Goal: Book appointment/travel/reservation

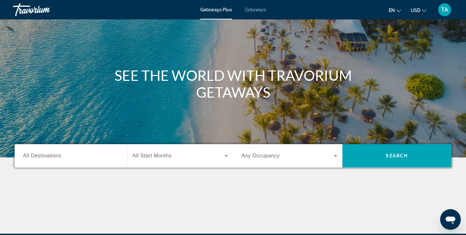
scroll to position [40, 0]
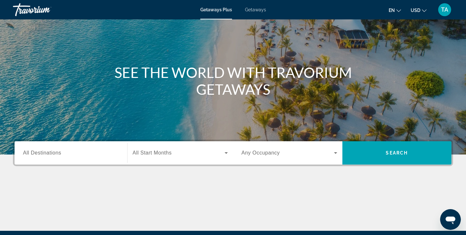
click at [39, 151] on span "All Destinations" at bounding box center [42, 153] width 38 height 6
click at [39, 151] on input "Destination All Destinations" at bounding box center [71, 154] width 96 height 8
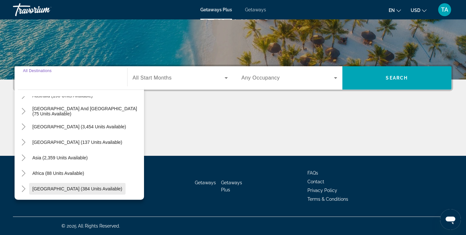
scroll to position [115, 0]
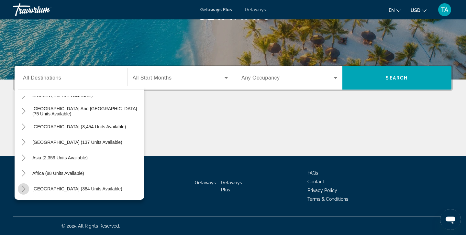
click at [25, 190] on icon "Toggle Middle East (384 units available)" at bounding box center [23, 189] width 6 height 6
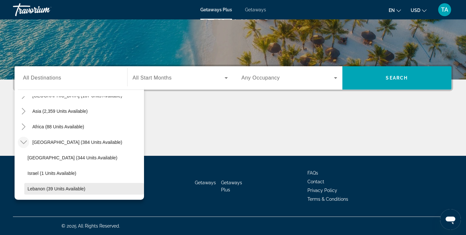
scroll to position [152, 0]
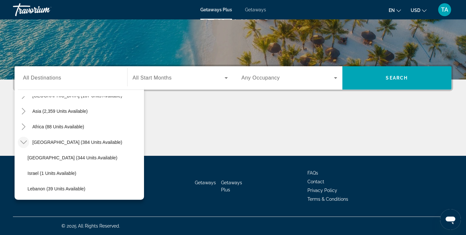
click at [52, 157] on span "[GEOGRAPHIC_DATA] (344 units available)" at bounding box center [73, 157] width 90 height 5
type input "**********"
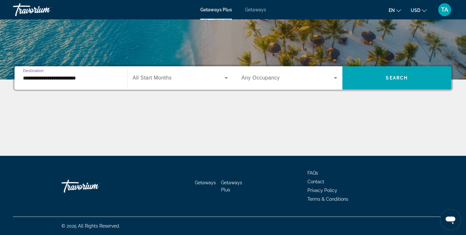
click at [226, 79] on icon "Search widget" at bounding box center [227, 78] width 8 height 8
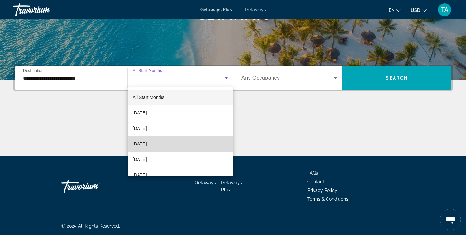
click at [189, 144] on mat-option "[DATE]" at bounding box center [181, 144] width 106 height 16
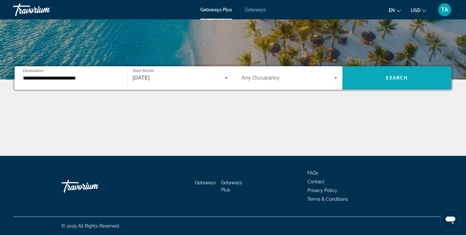
click at [376, 74] on span "Search widget" at bounding box center [397, 78] width 109 height 16
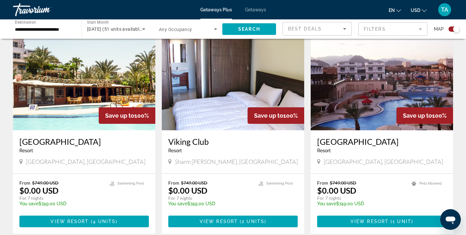
scroll to position [235, 0]
click at [373, 223] on span "View Resort" at bounding box center [370, 221] width 38 height 5
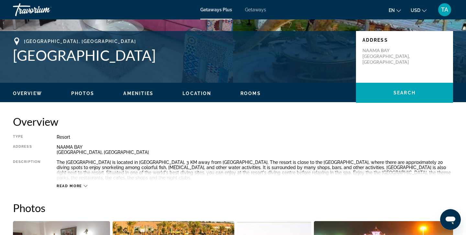
scroll to position [128, 0]
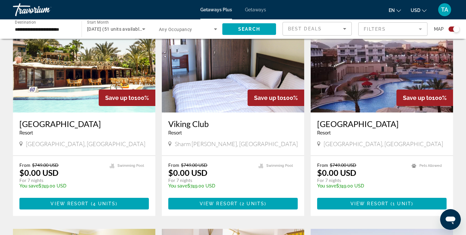
scroll to position [254, 0]
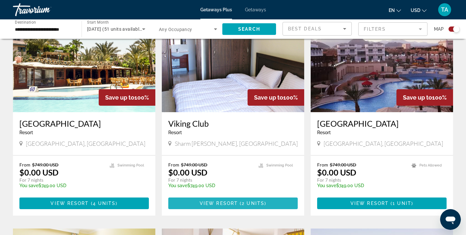
click at [239, 204] on span "Main content" at bounding box center [239, 203] width 2 height 5
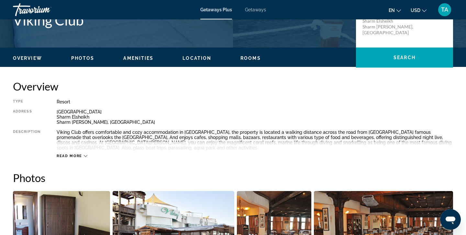
scroll to position [167, 0]
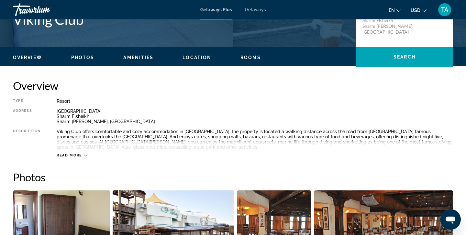
click at [73, 153] on button "Read more" at bounding box center [72, 155] width 31 height 5
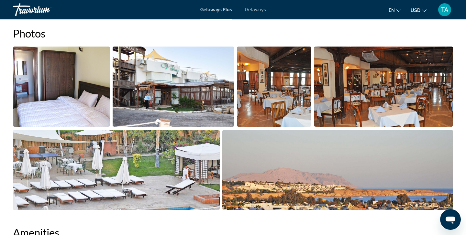
scroll to position [311, 0]
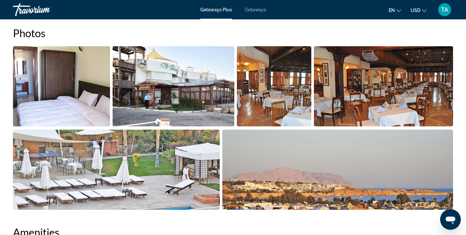
click at [85, 114] on img "Open full-screen image slider" at bounding box center [61, 86] width 97 height 80
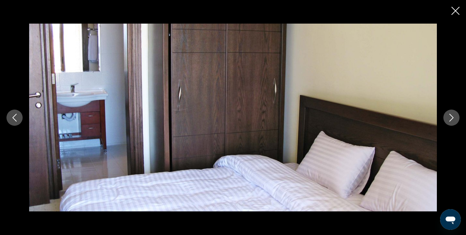
click at [448, 117] on icon "Next image" at bounding box center [452, 118] width 8 height 8
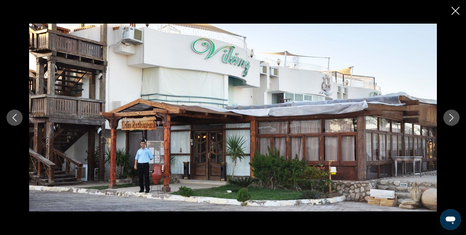
click at [452, 121] on icon "Next image" at bounding box center [452, 118] width 8 height 8
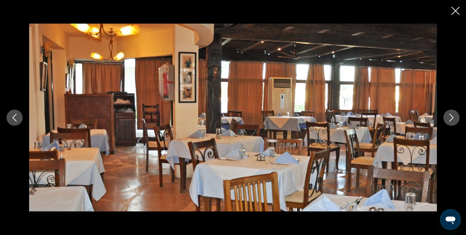
click at [452, 121] on icon "Next image" at bounding box center [452, 118] width 8 height 8
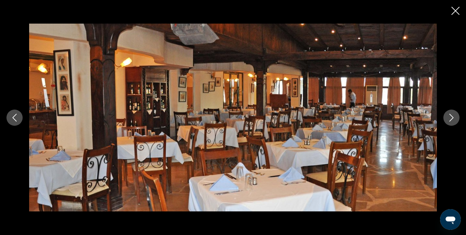
click at [452, 121] on icon "Next image" at bounding box center [452, 118] width 8 height 8
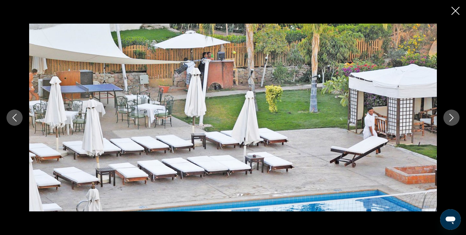
click at [452, 121] on icon "Next image" at bounding box center [452, 118] width 8 height 8
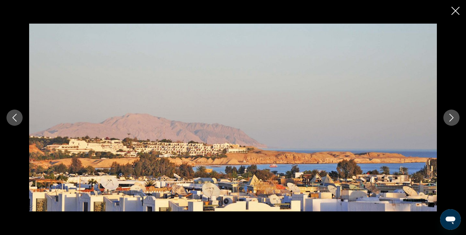
click at [452, 121] on icon "Next image" at bounding box center [452, 118] width 8 height 8
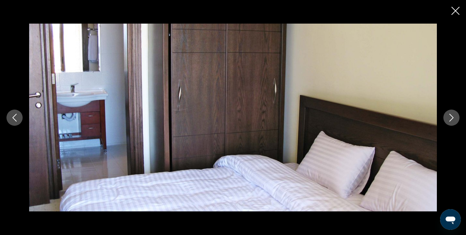
click at [456, 10] on icon "Close slideshow" at bounding box center [456, 11] width 8 height 8
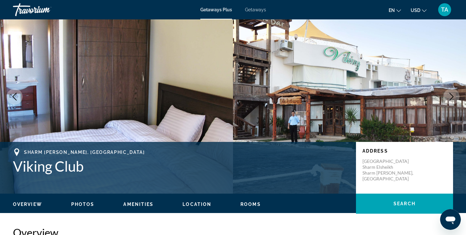
scroll to position [19, 0]
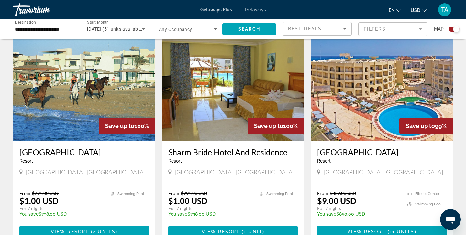
scroll to position [681, 0]
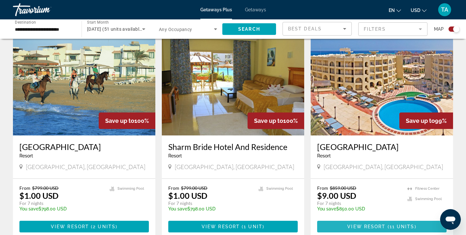
click at [369, 224] on span "View Resort" at bounding box center [367, 226] width 38 height 5
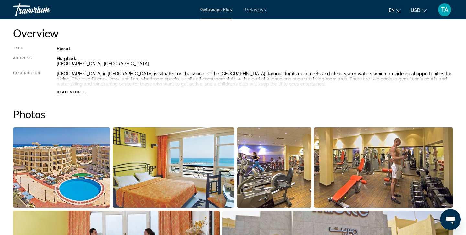
scroll to position [225, 0]
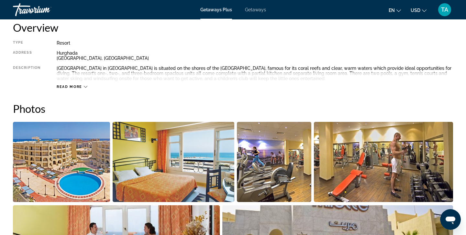
click at [47, 164] on img "Open full-screen image slider" at bounding box center [61, 162] width 97 height 80
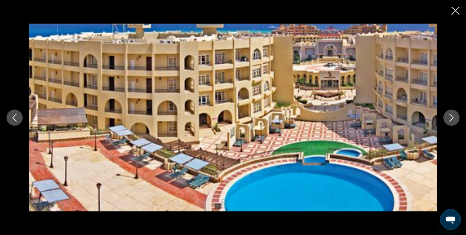
click at [452, 118] on icon "Next image" at bounding box center [452, 118] width 8 height 8
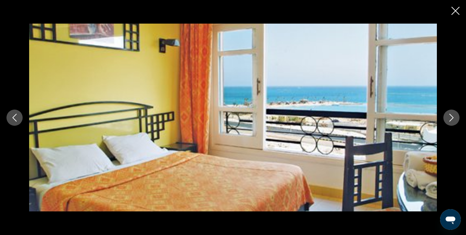
click at [452, 118] on icon "Next image" at bounding box center [452, 118] width 8 height 8
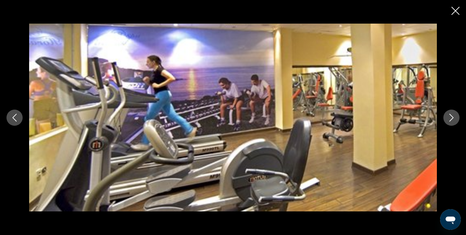
click at [452, 118] on icon "Next image" at bounding box center [452, 118] width 8 height 8
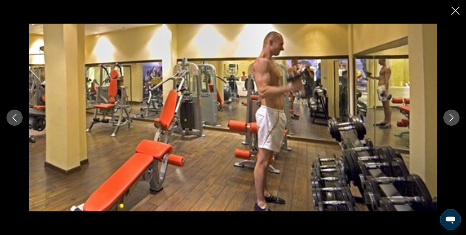
click at [452, 118] on icon "Next image" at bounding box center [452, 118] width 8 height 8
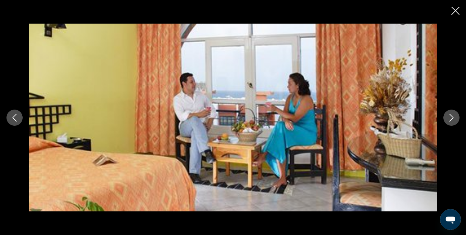
click at [452, 118] on icon "Next image" at bounding box center [452, 118] width 8 height 8
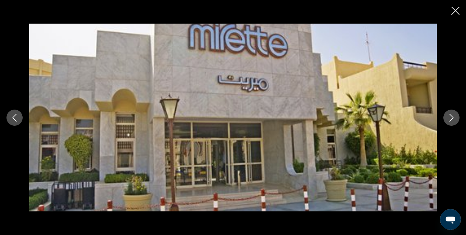
click at [452, 118] on icon "Next image" at bounding box center [452, 118] width 8 height 8
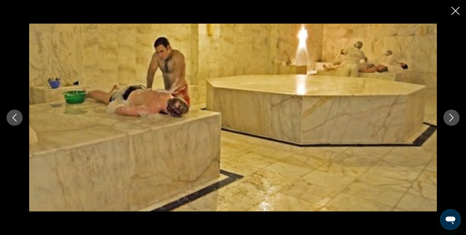
click at [451, 120] on icon "Next image" at bounding box center [452, 118] width 8 height 8
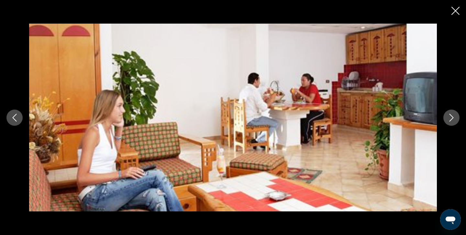
click at [451, 119] on icon "Next image" at bounding box center [452, 118] width 8 height 8
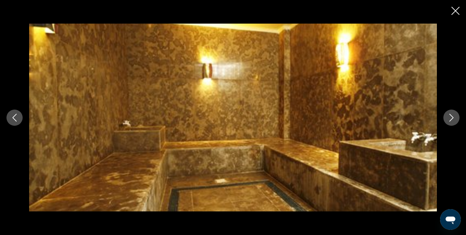
click at [451, 119] on icon "Next image" at bounding box center [452, 118] width 8 height 8
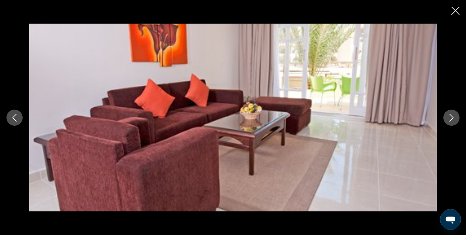
click at [451, 119] on icon "Next image" at bounding box center [452, 118] width 8 height 8
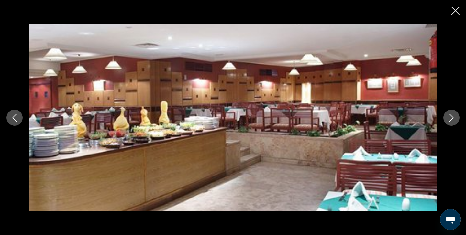
click at [454, 122] on button "Next image" at bounding box center [452, 118] width 16 height 16
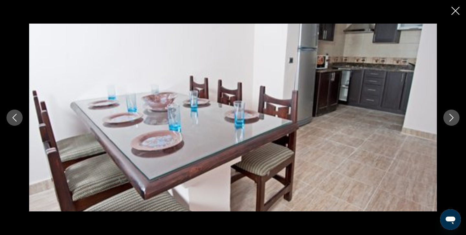
click at [452, 121] on icon "Next image" at bounding box center [452, 118] width 8 height 8
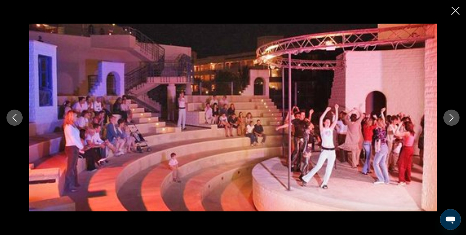
click at [452, 121] on icon "Next image" at bounding box center [452, 118] width 8 height 8
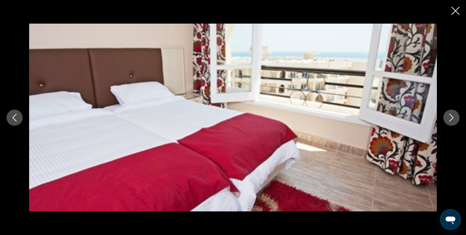
click at [452, 121] on icon "Next image" at bounding box center [452, 118] width 8 height 8
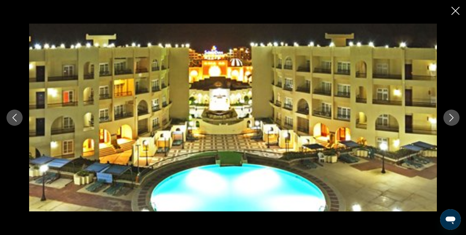
click at [452, 122] on button "Next image" at bounding box center [452, 118] width 16 height 16
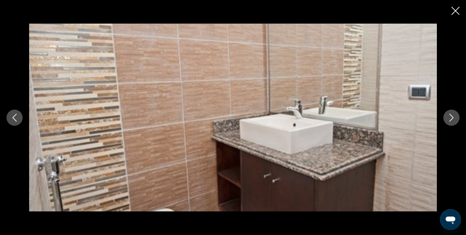
click at [452, 122] on button "Next image" at bounding box center [452, 118] width 16 height 16
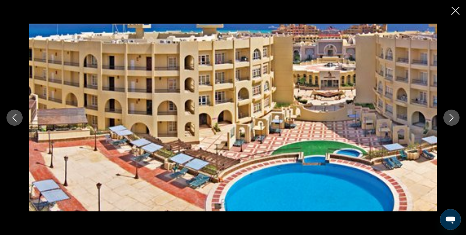
click at [457, 9] on icon "Close slideshow" at bounding box center [456, 11] width 8 height 8
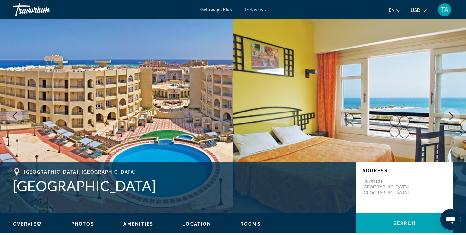
scroll to position [0, 0]
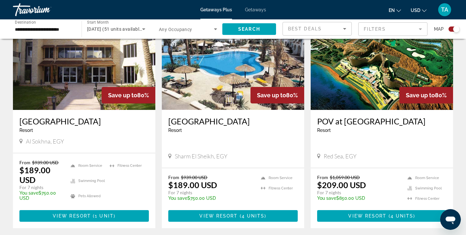
scroll to position [931, 0]
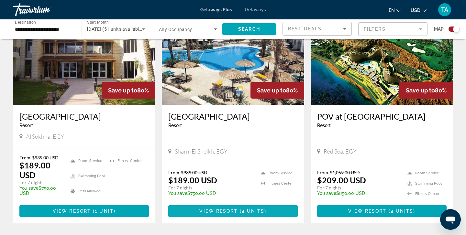
click at [228, 209] on span "View Resort" at bounding box center [219, 211] width 38 height 5
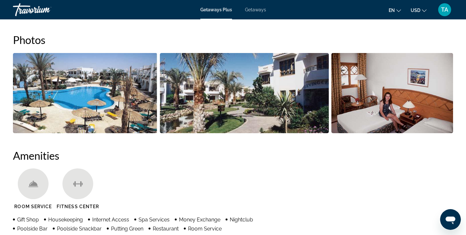
scroll to position [294, 0]
click at [95, 92] on img "Open full-screen image slider" at bounding box center [85, 93] width 144 height 80
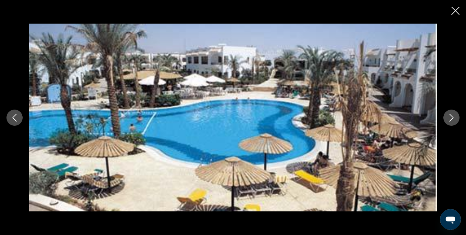
click at [453, 119] on icon "Next image" at bounding box center [452, 118] width 8 height 8
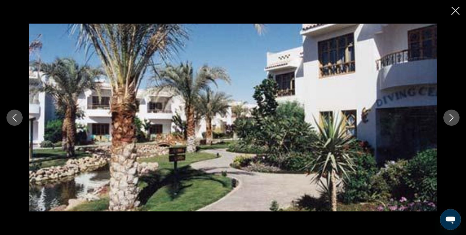
click at [453, 117] on icon "Next image" at bounding box center [452, 118] width 4 height 8
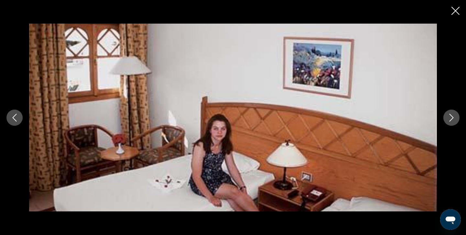
click at [453, 117] on icon "Next image" at bounding box center [452, 118] width 8 height 8
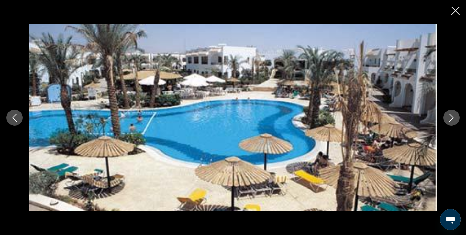
click at [453, 117] on icon "Next image" at bounding box center [452, 118] width 8 height 8
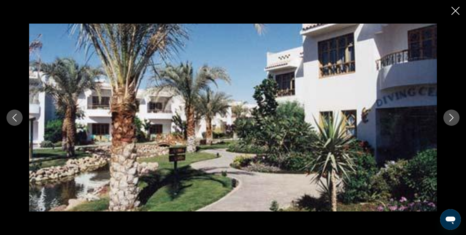
click at [453, 117] on icon "Next image" at bounding box center [452, 118] width 8 height 8
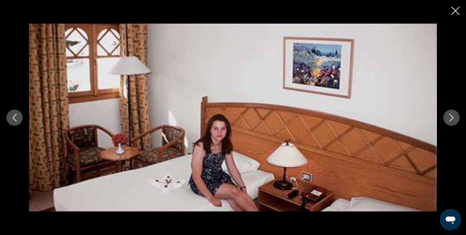
click at [456, 12] on icon "Close slideshow" at bounding box center [456, 11] width 8 height 8
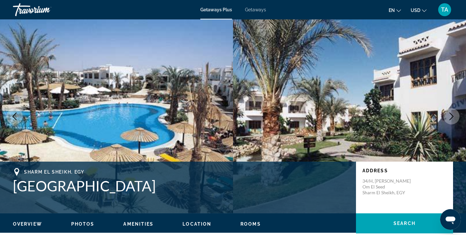
scroll to position [0, 0]
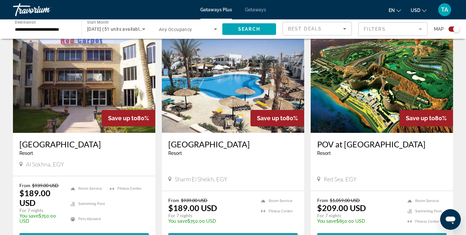
scroll to position [904, 0]
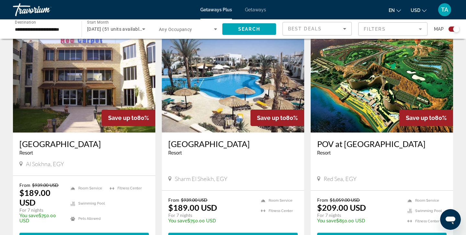
click at [369, 90] on img "Main content" at bounding box center [382, 81] width 143 height 104
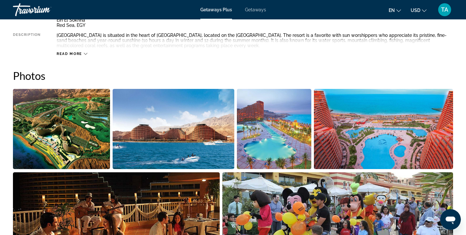
scroll to position [268, 0]
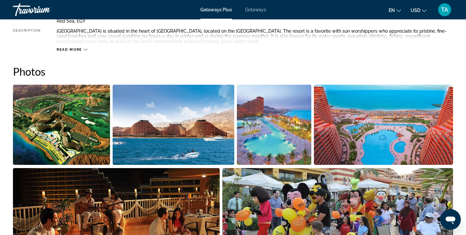
click at [62, 110] on img "Open full-screen image slider" at bounding box center [61, 125] width 97 height 80
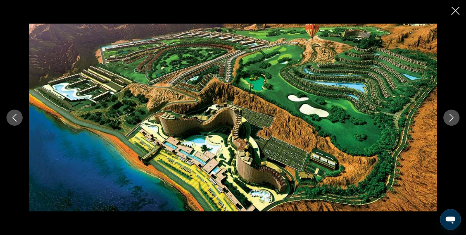
click at [447, 114] on button "Next image" at bounding box center [452, 118] width 16 height 16
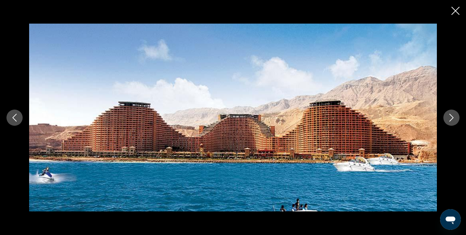
click at [447, 114] on button "Next image" at bounding box center [452, 118] width 16 height 16
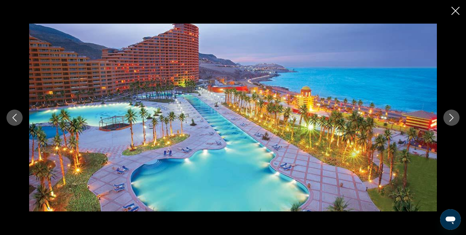
click at [447, 114] on button "Next image" at bounding box center [452, 118] width 16 height 16
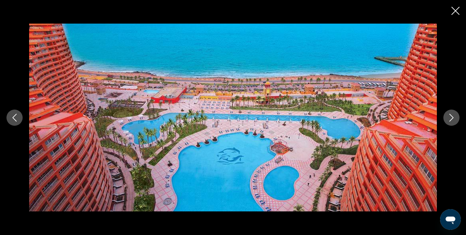
click at [447, 114] on button "Next image" at bounding box center [452, 118] width 16 height 16
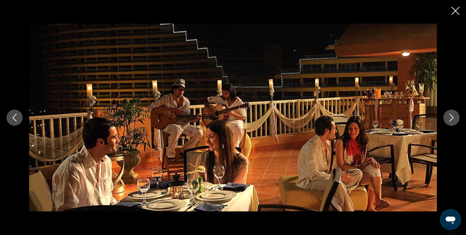
click at [447, 114] on button "Next image" at bounding box center [452, 118] width 16 height 16
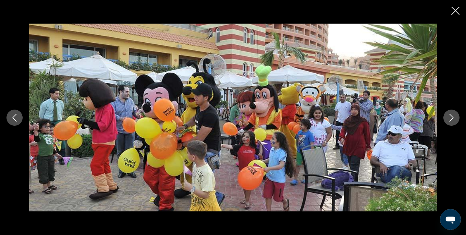
click at [447, 114] on button "Next image" at bounding box center [452, 118] width 16 height 16
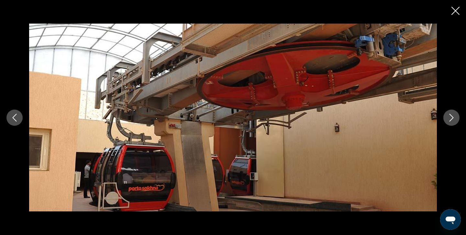
click at [447, 114] on button "Next image" at bounding box center [452, 118] width 16 height 16
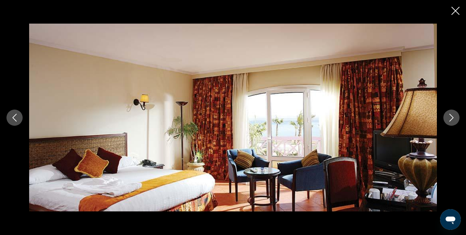
click at [447, 114] on button "Next image" at bounding box center [452, 118] width 16 height 16
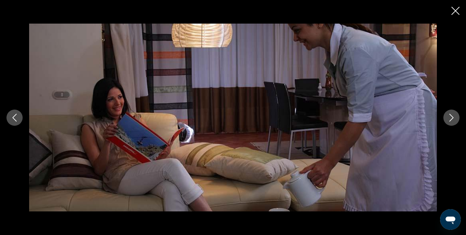
click at [447, 114] on button "Next image" at bounding box center [452, 118] width 16 height 16
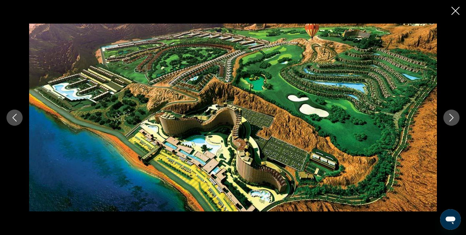
scroll to position [453, 0]
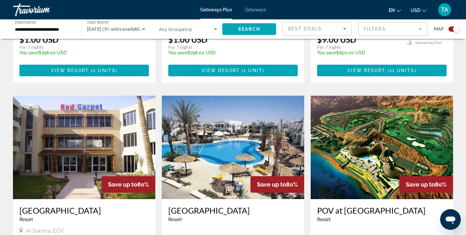
scroll to position [837, 0]
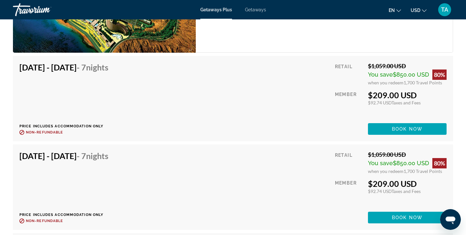
scroll to position [1140, 0]
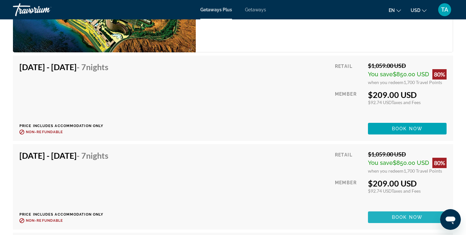
click at [394, 215] on span "Book now" at bounding box center [407, 217] width 31 height 5
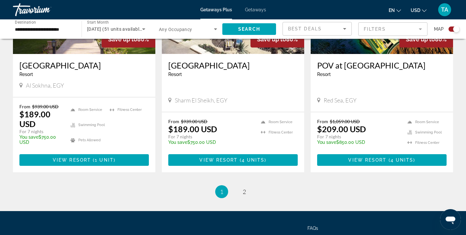
scroll to position [983, 0]
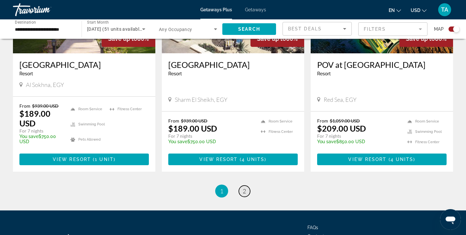
click at [245, 188] on span "2" at bounding box center [244, 191] width 3 height 7
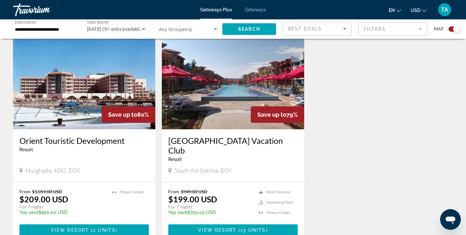
scroll to position [237, 0]
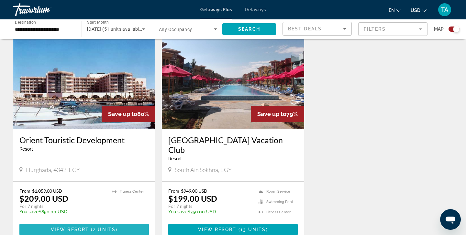
click at [89, 227] on span "Main content" at bounding box center [90, 229] width 2 height 5
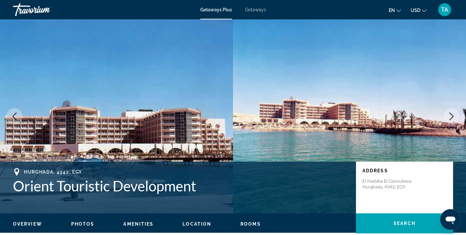
click at [450, 117] on icon "Next image" at bounding box center [452, 117] width 8 height 8
click at [453, 116] on icon "Next image" at bounding box center [452, 117] width 4 height 8
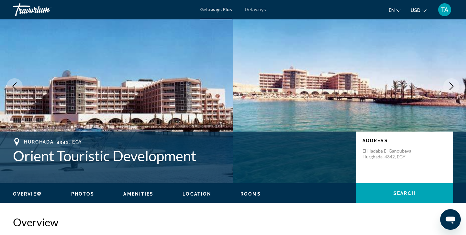
scroll to position [30, 0]
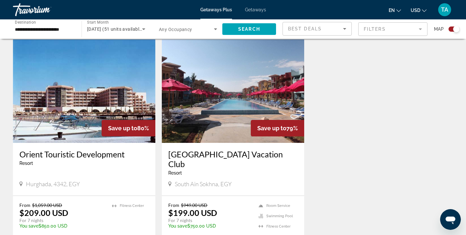
scroll to position [224, 0]
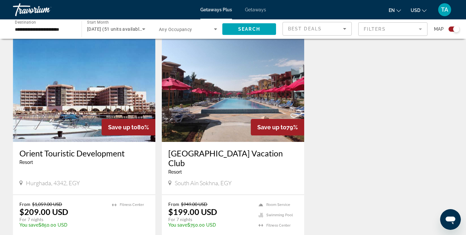
click at [233, 107] on img "Main content" at bounding box center [233, 91] width 143 height 104
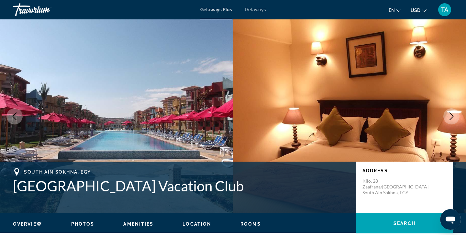
click at [453, 114] on icon "Next image" at bounding box center [452, 117] width 8 height 8
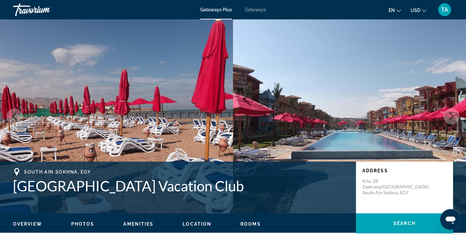
click at [452, 114] on icon "Next image" at bounding box center [452, 117] width 4 height 8
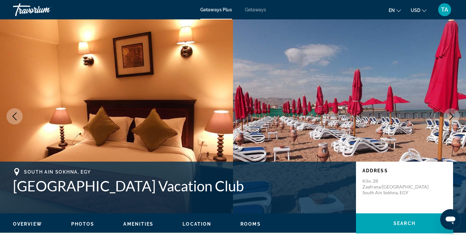
click at [452, 114] on icon "Next image" at bounding box center [452, 117] width 4 height 8
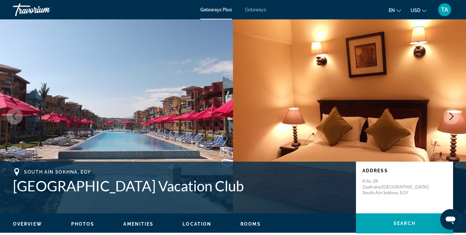
click at [452, 114] on icon "Next image" at bounding box center [452, 117] width 4 height 8
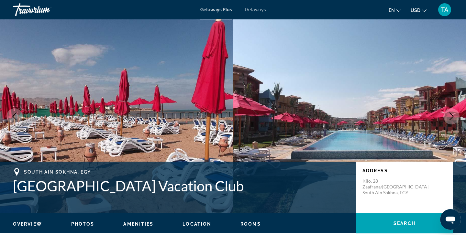
click at [452, 114] on icon "Next image" at bounding box center [452, 117] width 4 height 8
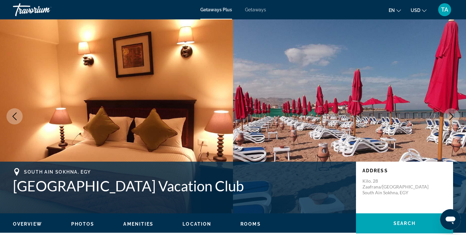
click at [452, 114] on icon "Next image" at bounding box center [452, 117] width 4 height 8
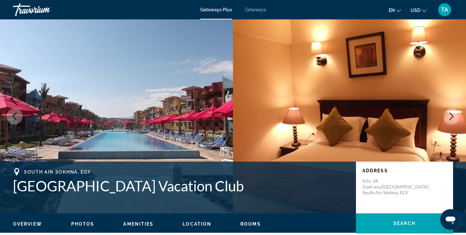
click at [452, 114] on icon "Next image" at bounding box center [452, 117] width 4 height 8
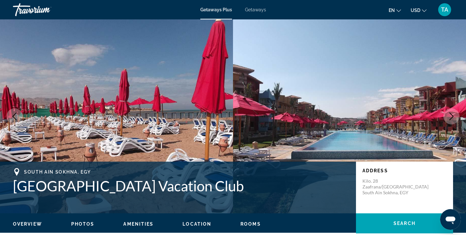
click at [452, 114] on icon "Next image" at bounding box center [452, 117] width 4 height 8
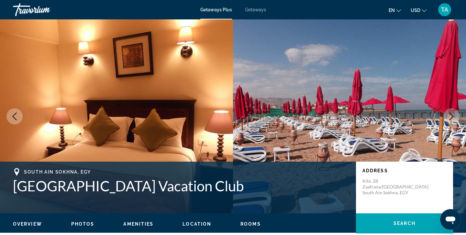
click at [452, 114] on icon "Next image" at bounding box center [452, 117] width 4 height 8
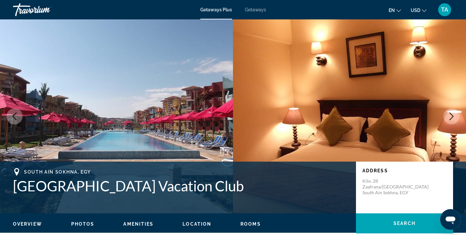
click at [260, 8] on span "Getaways" at bounding box center [255, 9] width 21 height 5
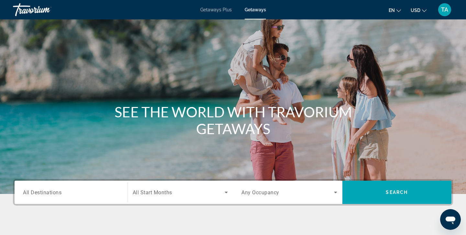
click at [29, 195] on span "All Destinations" at bounding box center [42, 192] width 39 height 6
click at [29, 195] on input "Destination All Destinations" at bounding box center [71, 193] width 96 height 8
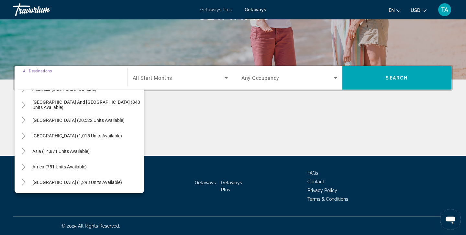
scroll to position [105, 0]
click at [25, 182] on icon "Toggle Middle East (1,293 units available)" at bounding box center [23, 182] width 6 height 6
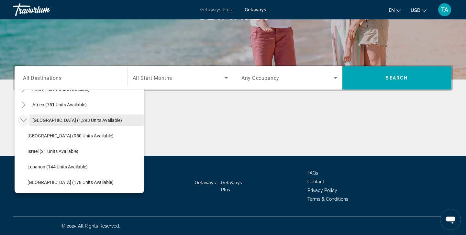
scroll to position [167, 0]
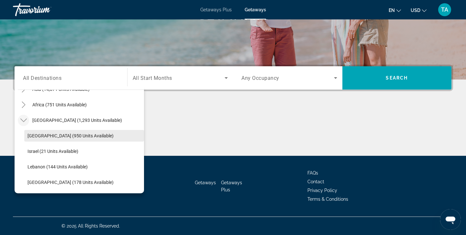
click at [58, 134] on span "[GEOGRAPHIC_DATA] (950 units available)" at bounding box center [71, 135] width 86 height 5
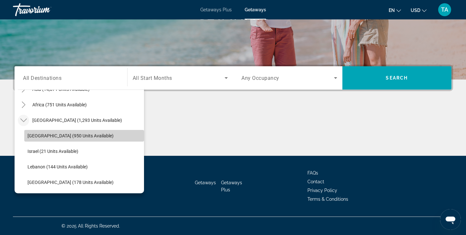
type input "**********"
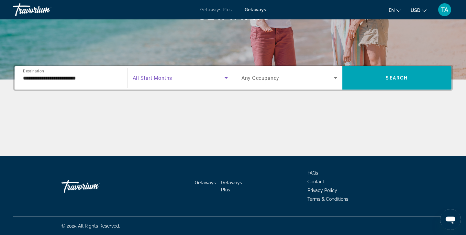
click at [221, 77] on span "Search widget" at bounding box center [179, 78] width 92 height 8
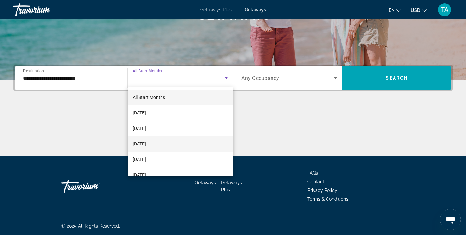
click at [179, 143] on mat-option "[DATE]" at bounding box center [181, 144] width 106 height 16
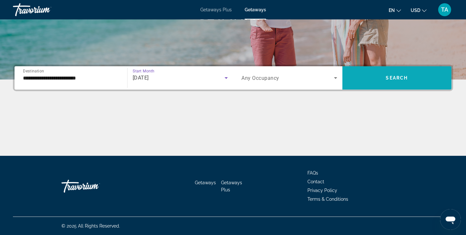
click at [376, 85] on span "Search widget" at bounding box center [397, 78] width 109 height 16
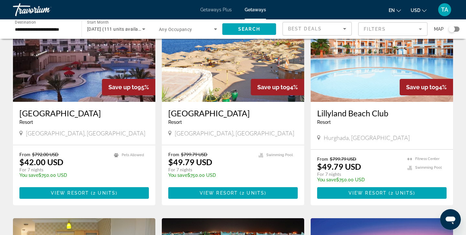
scroll to position [284, 0]
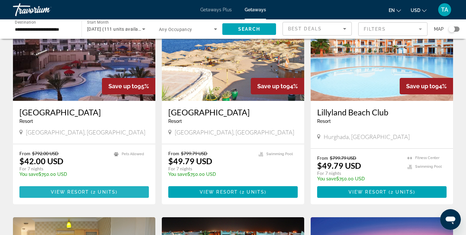
click at [96, 194] on span "2 units" at bounding box center [104, 192] width 23 height 5
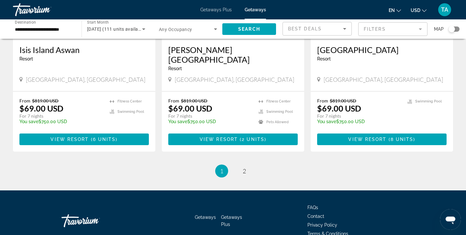
scroll to position [788, 0]
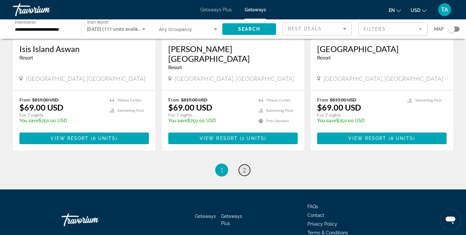
click at [245, 169] on span "2" at bounding box center [244, 170] width 3 height 7
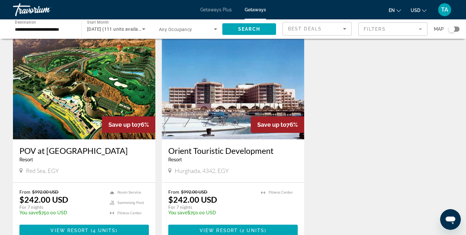
scroll to position [482, 0]
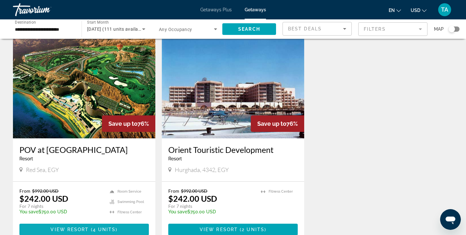
click at [75, 229] on span "View Resort" at bounding box center [70, 229] width 38 height 5
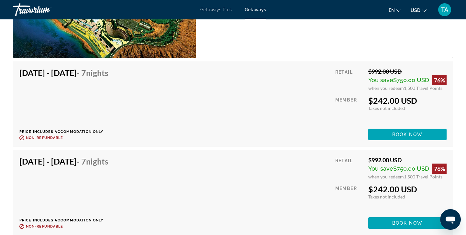
scroll to position [1134, 0]
click at [392, 216] on span "Main content" at bounding box center [408, 224] width 78 height 16
